Goal: Transaction & Acquisition: Book appointment/travel/reservation

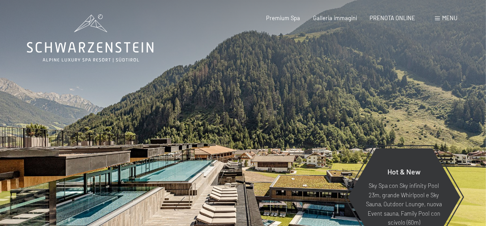
click at [448, 22] on div "Menu" at bounding box center [446, 18] width 22 height 8
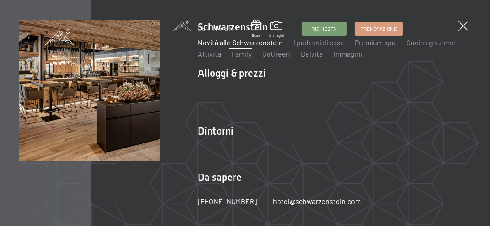
click at [237, 43] on link "Novità allo Schwarzenstein" at bounding box center [240, 42] width 85 height 9
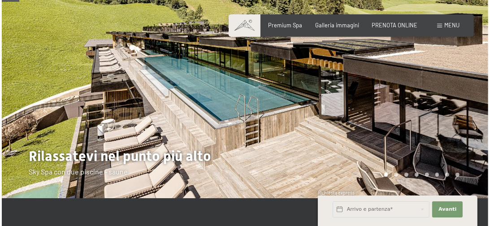
scroll to position [58, 0]
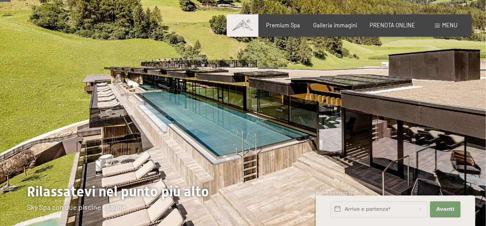
click at [438, 28] on div "Menu" at bounding box center [446, 26] width 22 height 8
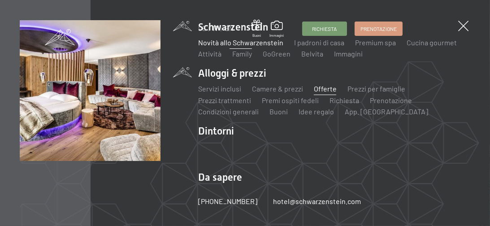
click at [327, 88] on link "Offerte" at bounding box center [325, 88] width 23 height 9
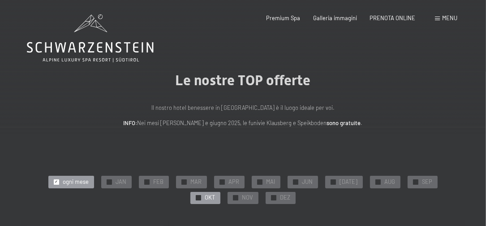
click at [200, 195] on span "✓" at bounding box center [198, 197] width 3 height 5
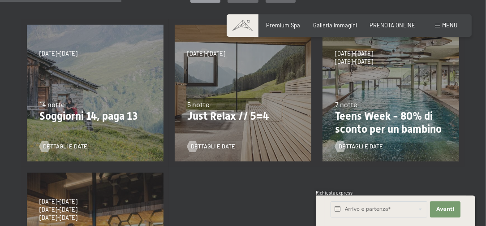
scroll to position [95, 0]
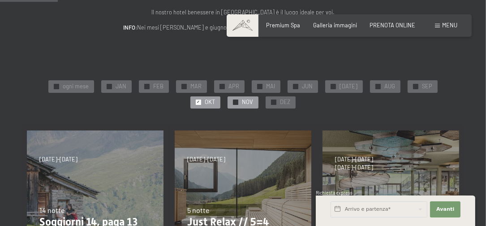
click at [234, 101] on span "✓" at bounding box center [235, 102] width 3 height 5
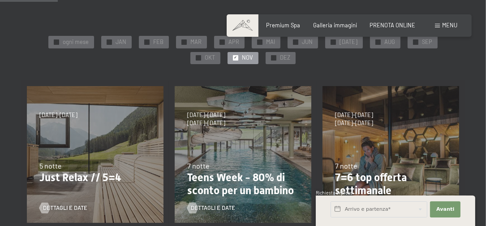
scroll to position [183, 0]
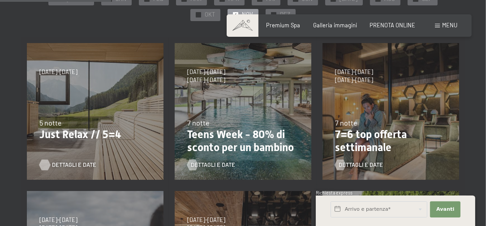
click at [58, 163] on span "Dettagli e Date" at bounding box center [74, 165] width 44 height 8
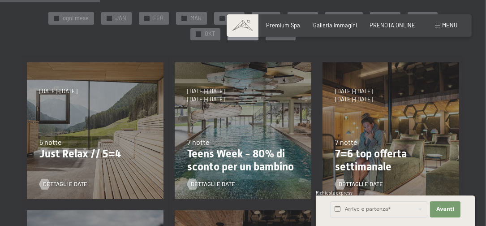
scroll to position [165, 0]
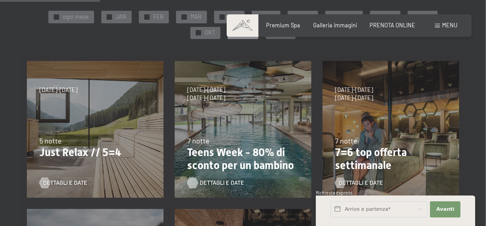
click at [207, 181] on span "Dettagli e Date" at bounding box center [222, 183] width 44 height 8
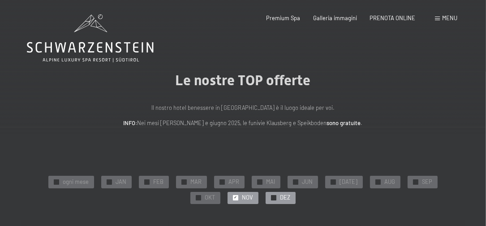
click at [271, 199] on div at bounding box center [273, 197] width 5 height 5
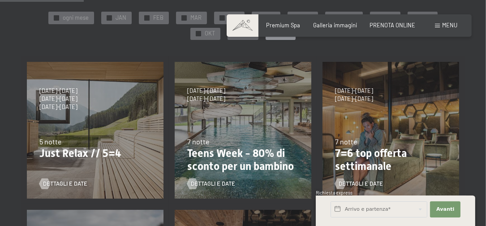
scroll to position [334, 0]
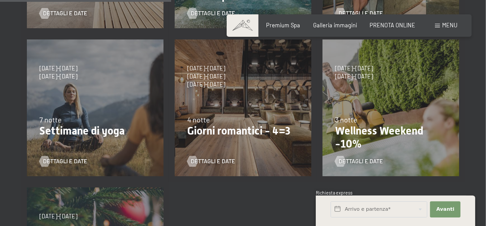
click at [211, 155] on span "Consenso marketing*" at bounding box center [190, 150] width 68 height 9
click at [152, 155] on input "Consenso marketing*" at bounding box center [147, 150] width 9 height 9
click at [211, 155] on span "Consenso marketing*" at bounding box center [190, 150] width 68 height 9
click at [152, 155] on input "Consenso marketing*" at bounding box center [147, 150] width 9 height 9
checkbox input "false"
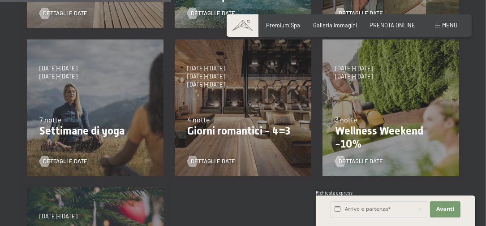
click at [211, 132] on p "Giorni romantici - 4=3" at bounding box center [243, 131] width 112 height 13
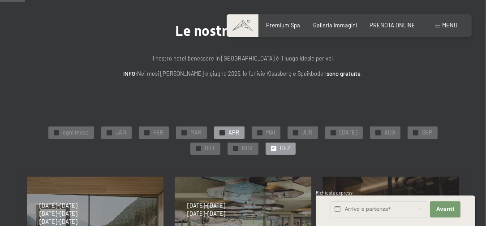
scroll to position [0, 0]
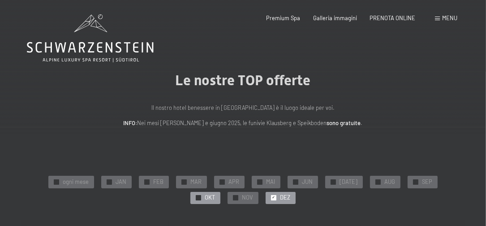
click at [200, 195] on span "✓" at bounding box center [198, 197] width 3 height 5
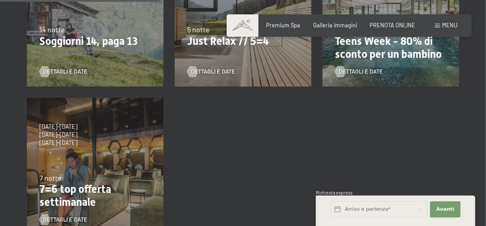
scroll to position [23, 0]
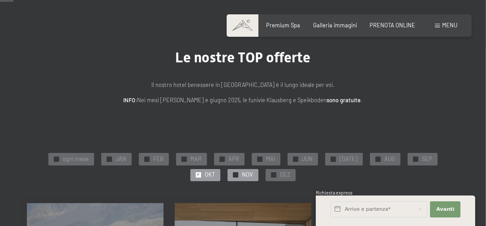
click at [234, 173] on span "✓" at bounding box center [235, 174] width 3 height 5
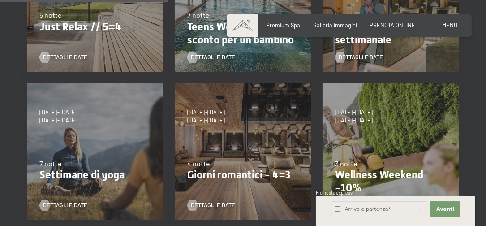
scroll to position [329, 0]
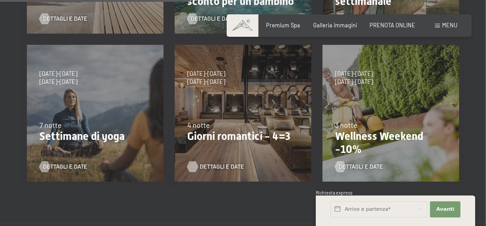
click at [225, 168] on span "Dettagli e Date" at bounding box center [222, 167] width 44 height 8
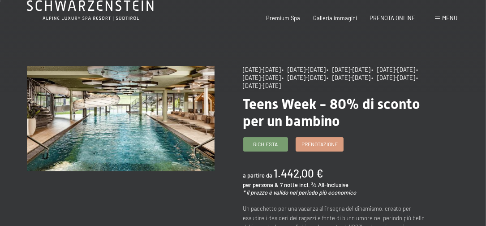
scroll to position [81, 0]
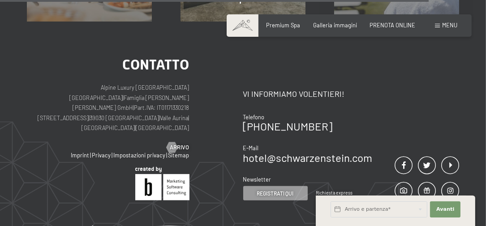
scroll to position [680, 0]
